Goal: Task Accomplishment & Management: Use online tool/utility

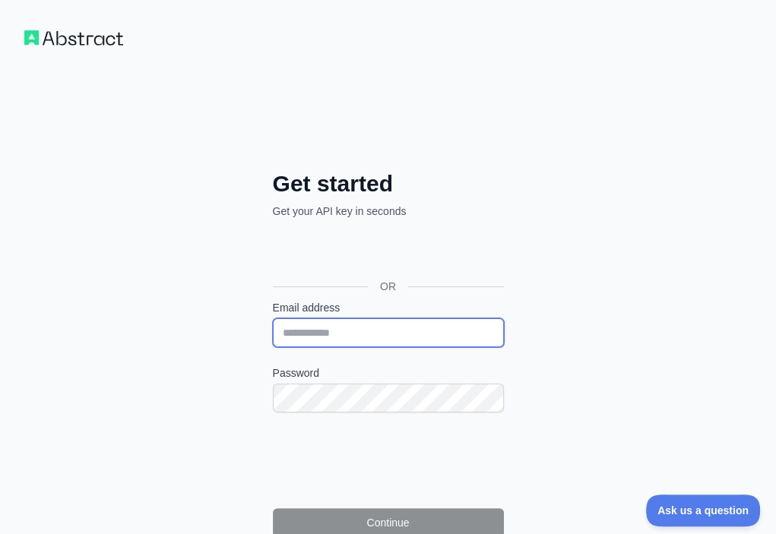
click at [273, 318] on input "Email address" at bounding box center [388, 332] width 231 height 29
paste input "**********"
type input "**********"
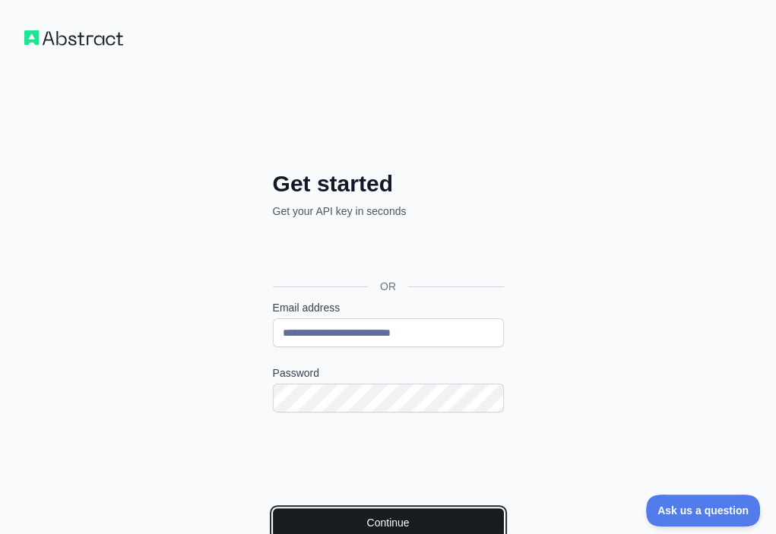
click at [273, 508] on button "Continue" at bounding box center [388, 522] width 231 height 29
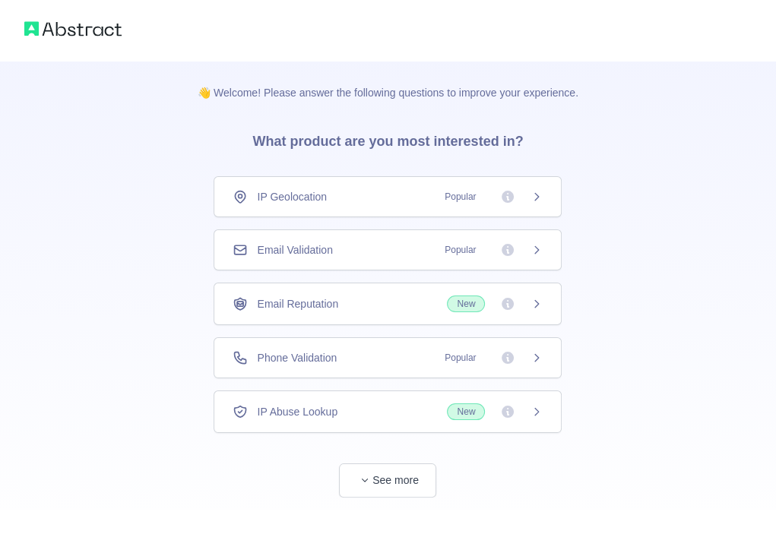
click at [376, 248] on div "Email Validation Popular" at bounding box center [388, 249] width 310 height 15
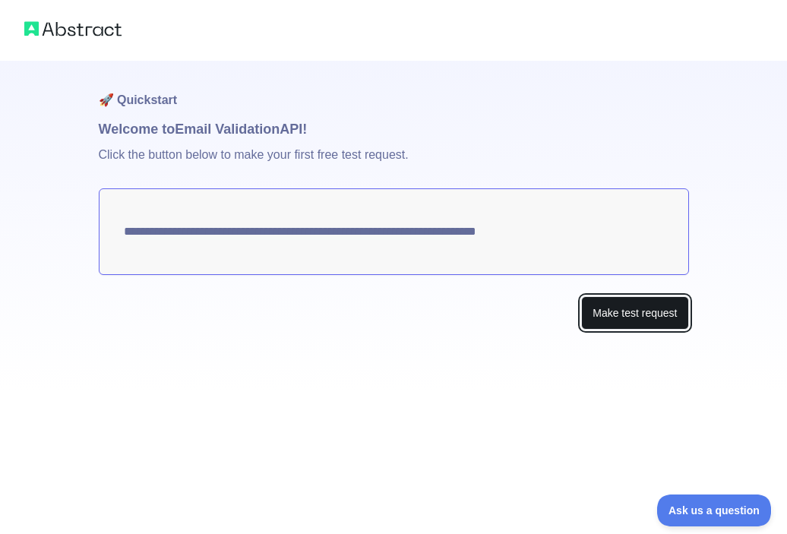
click at [605, 317] on button "Make test request" at bounding box center [634, 313] width 107 height 34
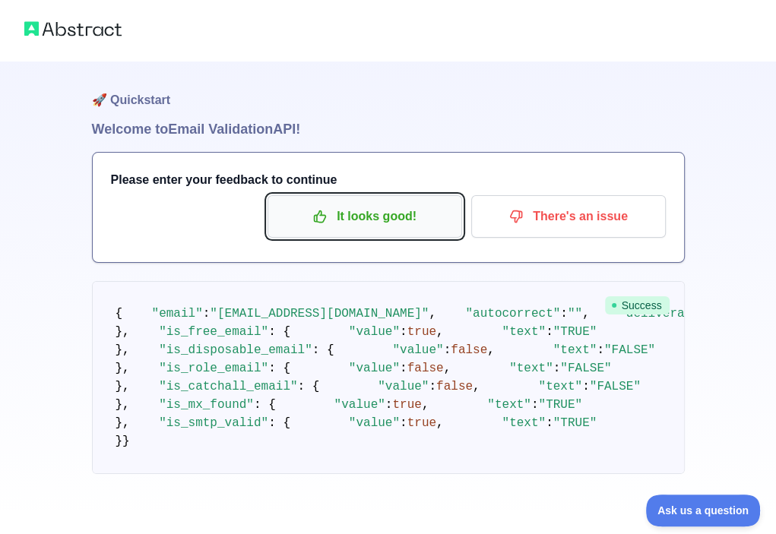
click at [382, 226] on p "It looks good!" at bounding box center [365, 217] width 172 height 26
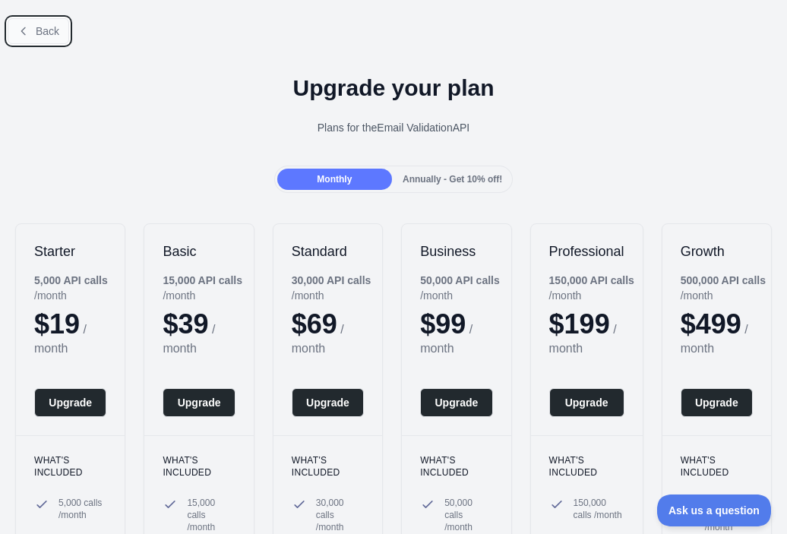
click at [36, 36] on span "Back" at bounding box center [48, 31] width 24 height 12
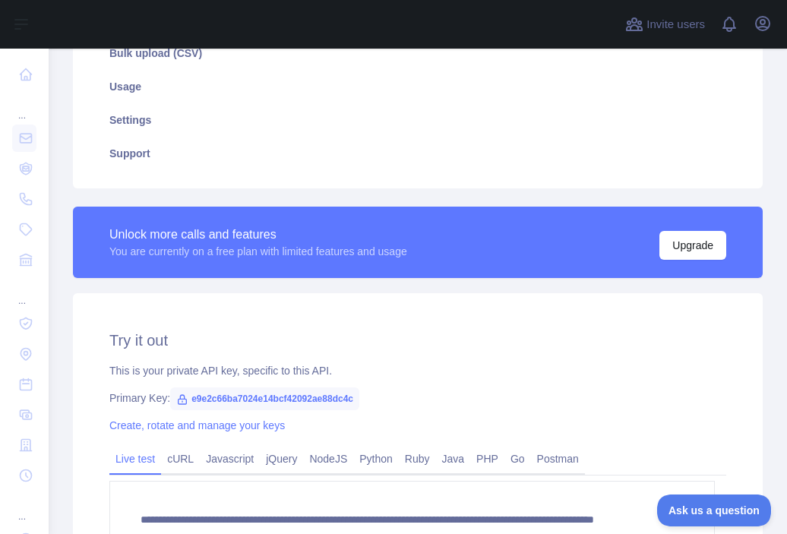
scroll to position [304, 0]
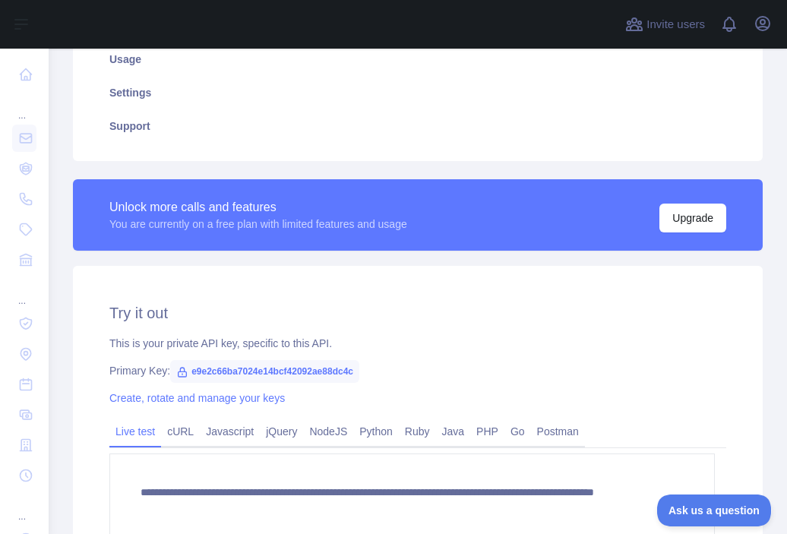
click at [274, 371] on span "e9e2c66ba7024e14bcf42092ae88dc4c" at bounding box center [264, 371] width 189 height 23
copy span "e9e2c66ba7024e14bcf42092ae88dc4c"
